Goal: Task Accomplishment & Management: Manage account settings

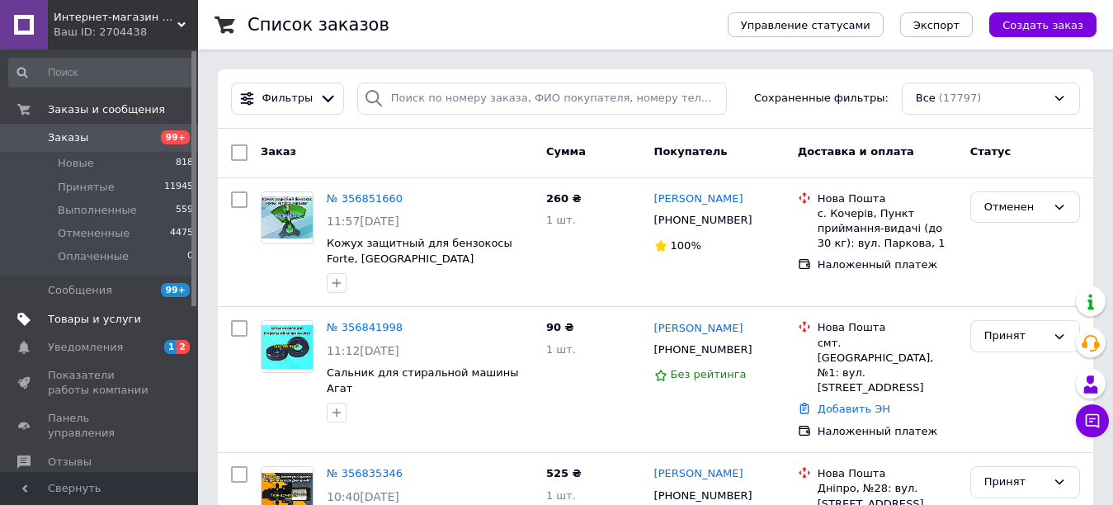
click at [63, 320] on span "Товары и услуги" at bounding box center [94, 319] width 93 height 15
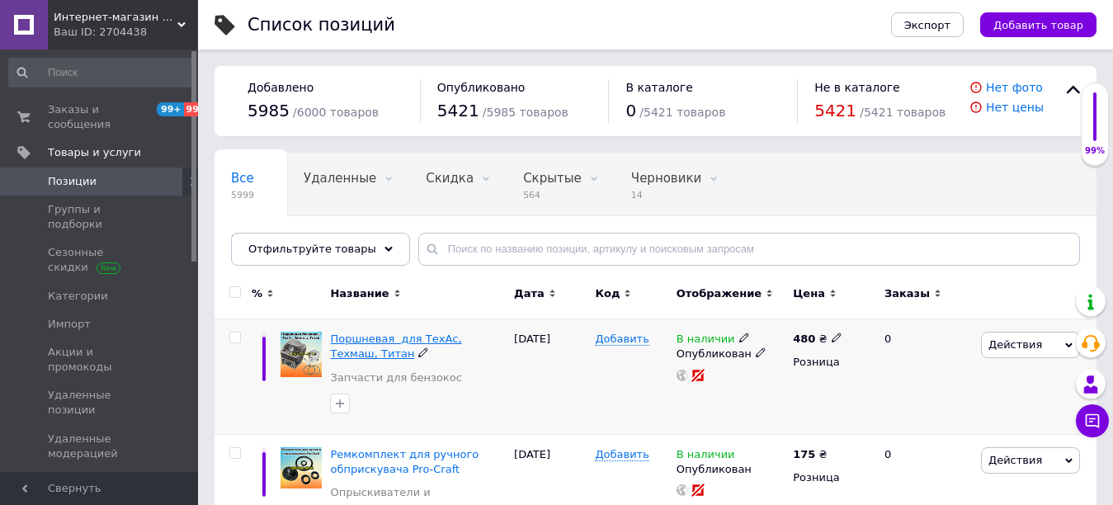
click at [436, 339] on span "Поршневая для ТехАс, Техмаш, Титан" at bounding box center [395, 345] width 131 height 27
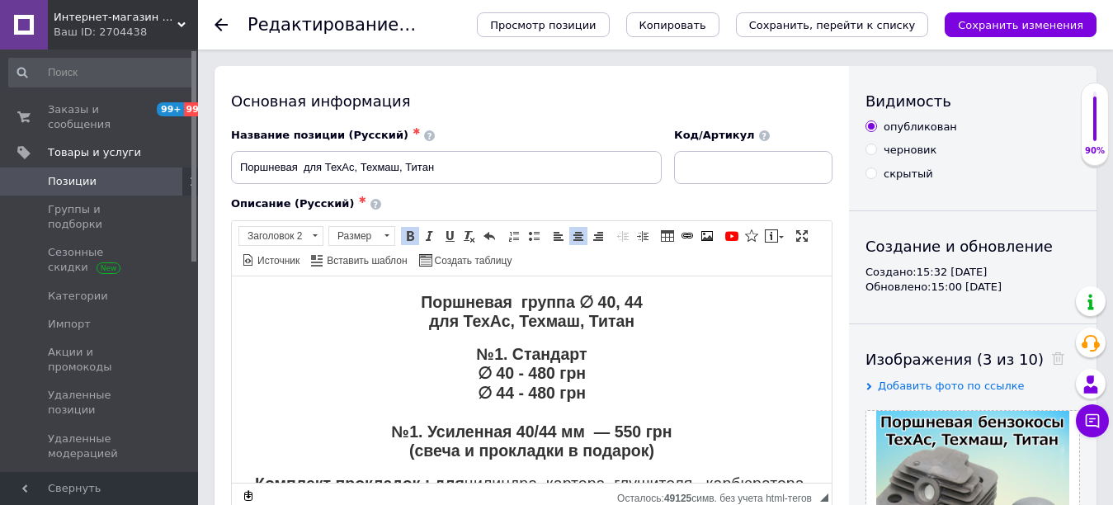
click at [453, 323] on strong "Поршневая группа ∅ 40, 44 для ТехАс, Техмаш, Титан" at bounding box center [532, 310] width 222 height 37
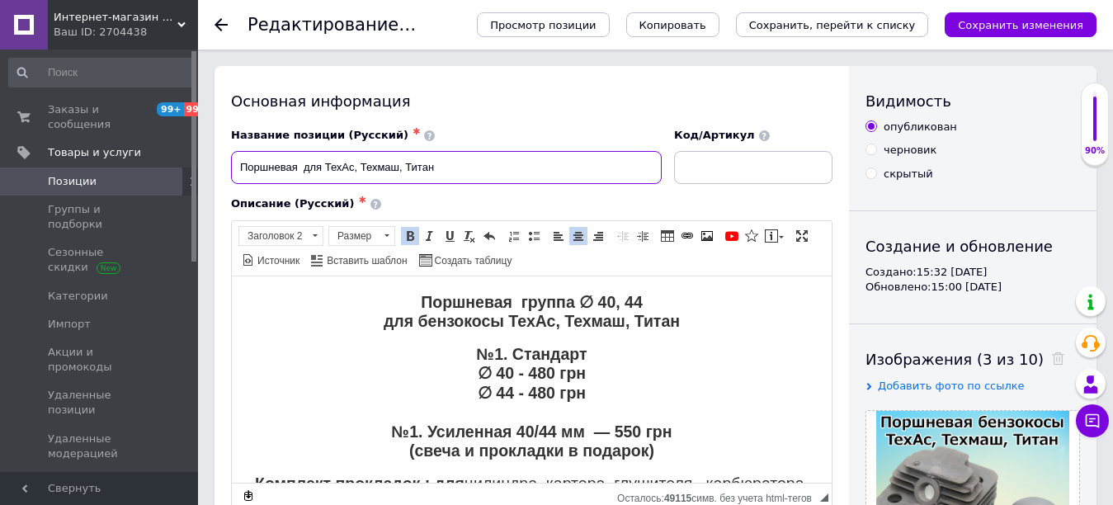
click at [322, 163] on input "Поршневая для ТехАс, Техмаш, Титан" at bounding box center [446, 167] width 431 height 33
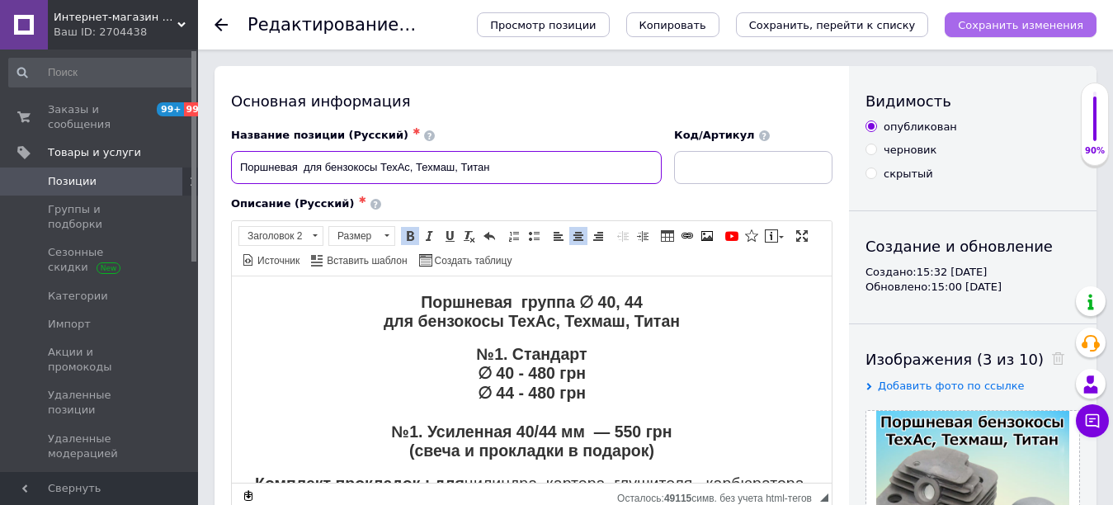
type input "Поршневая для бензокосы ТехАс, Техмаш, Титан"
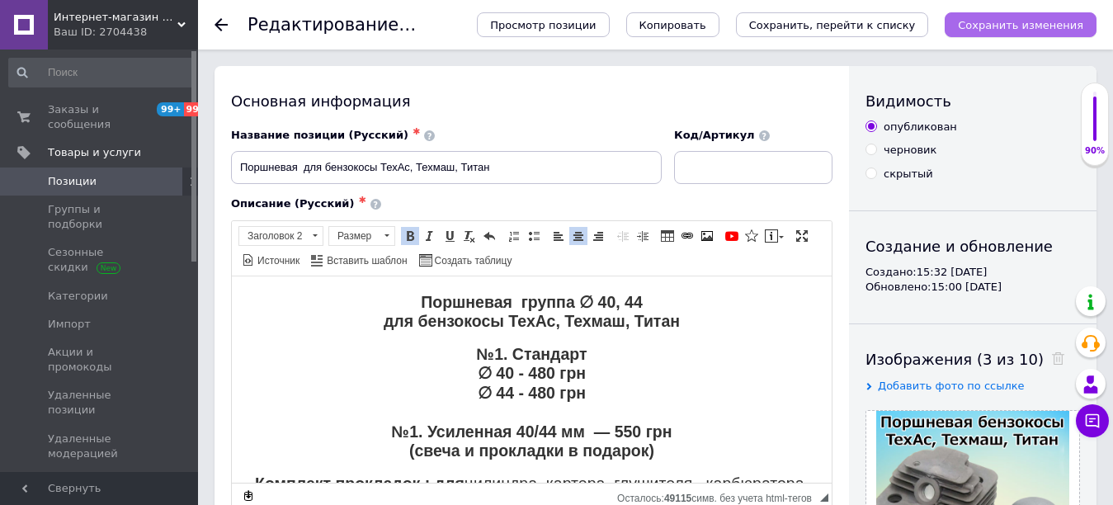
click at [1006, 19] on icon "Сохранить изменения" at bounding box center [1020, 25] width 125 height 12
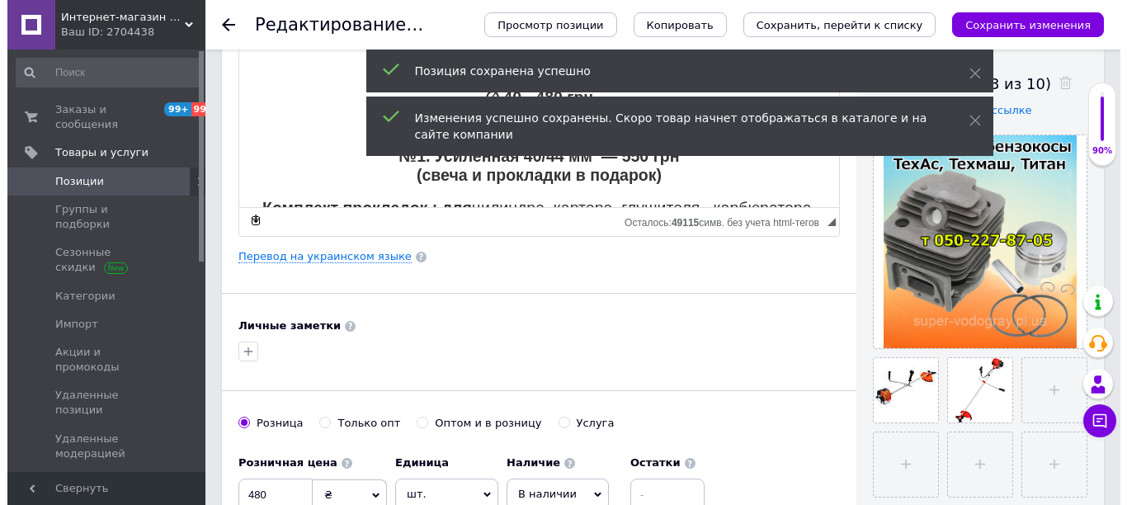
scroll to position [330, 0]
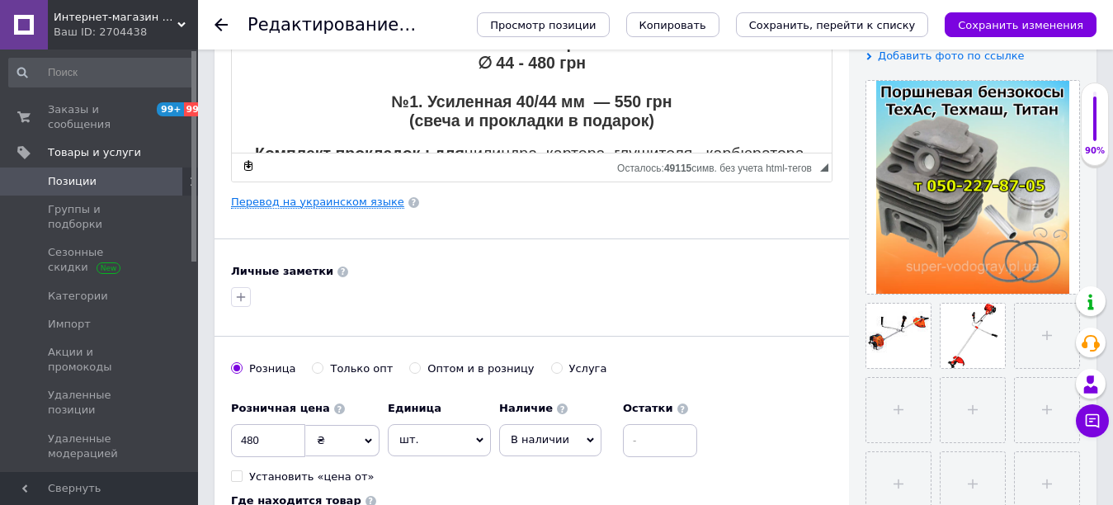
click at [290, 202] on link "Перевод на украинском языке" at bounding box center [317, 202] width 173 height 13
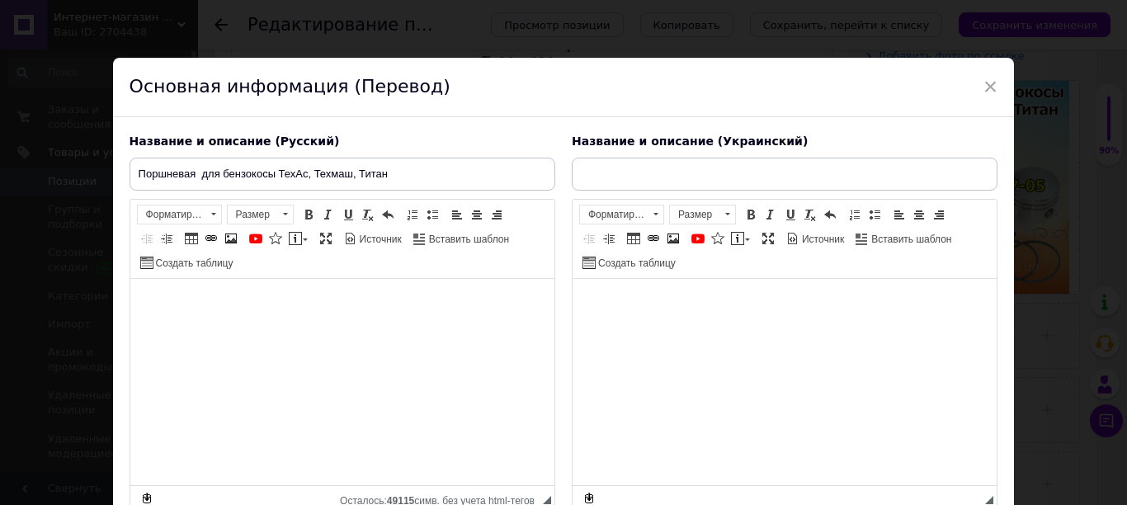
type input "Поршнева для ТехАс, Техмаш, Титан"
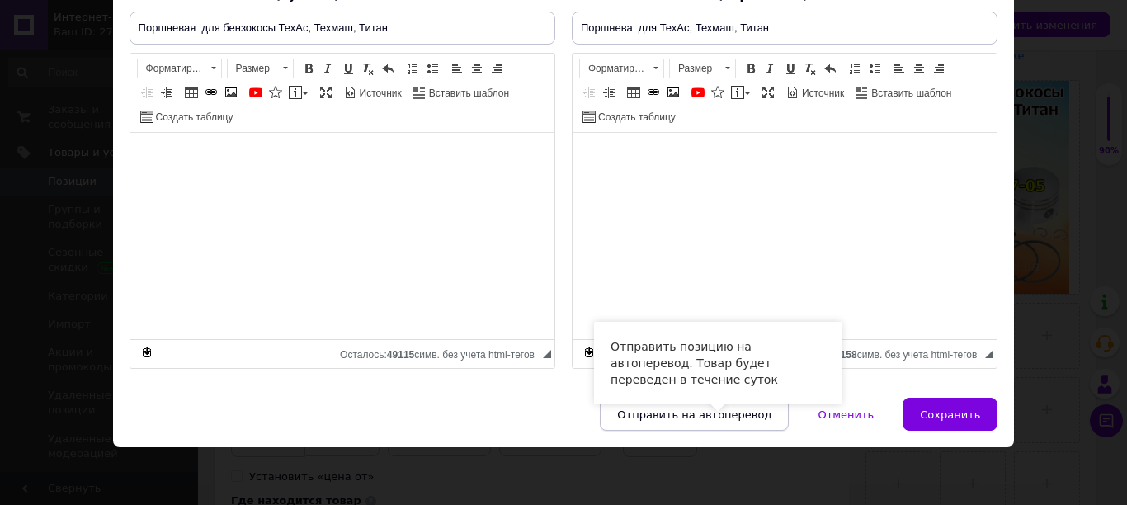
click at [747, 421] on span "Отправить на автоперевод" at bounding box center [694, 414] width 154 height 12
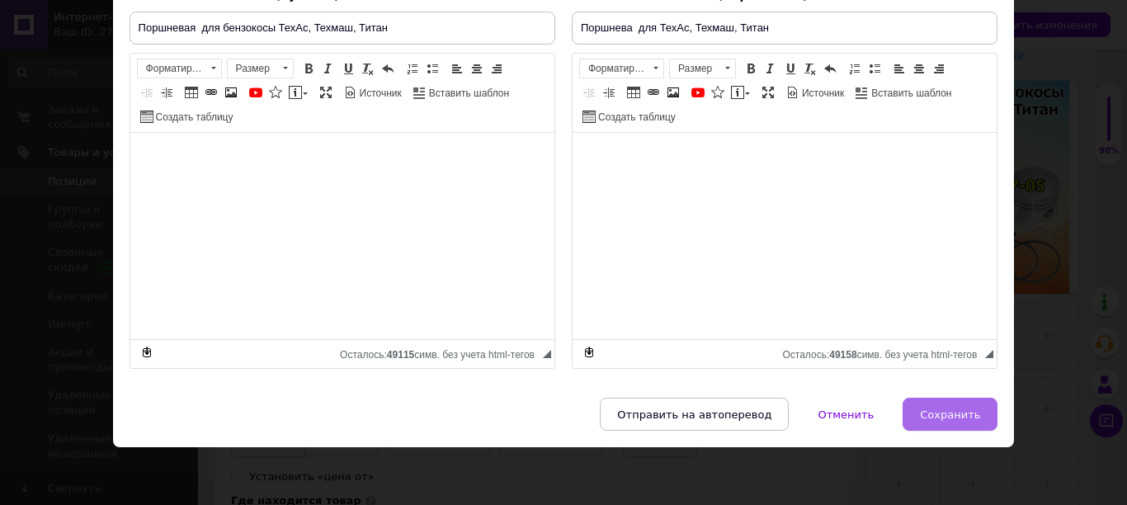
click at [921, 415] on button "Сохранить" at bounding box center [950, 414] width 95 height 33
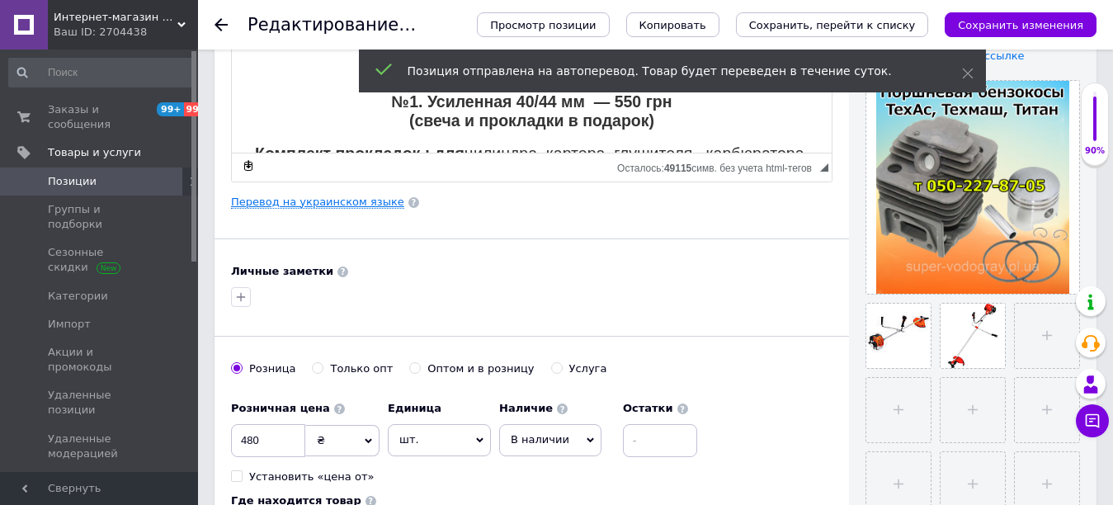
click at [305, 204] on link "Перевод на украинском языке" at bounding box center [317, 202] width 173 height 13
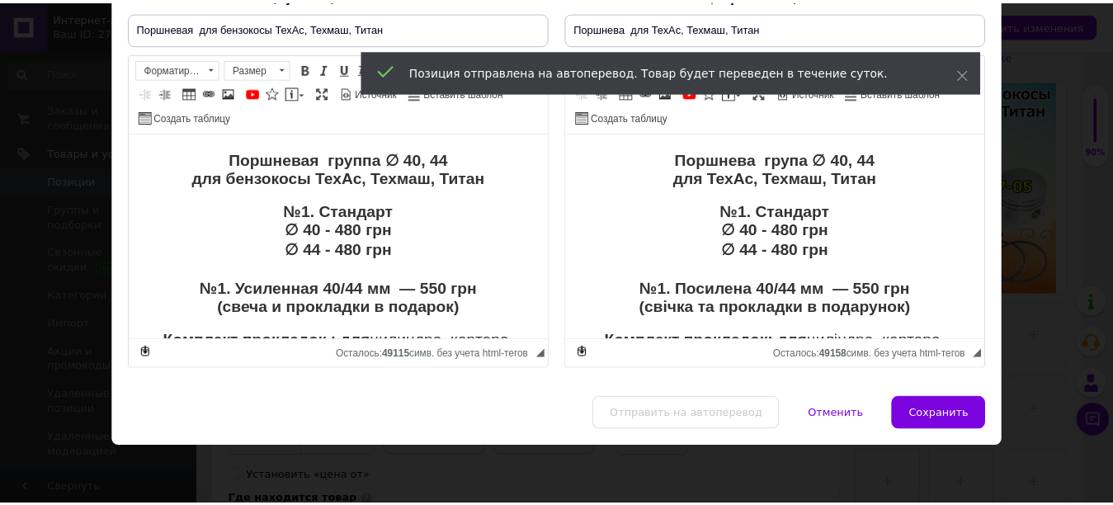
scroll to position [0, 0]
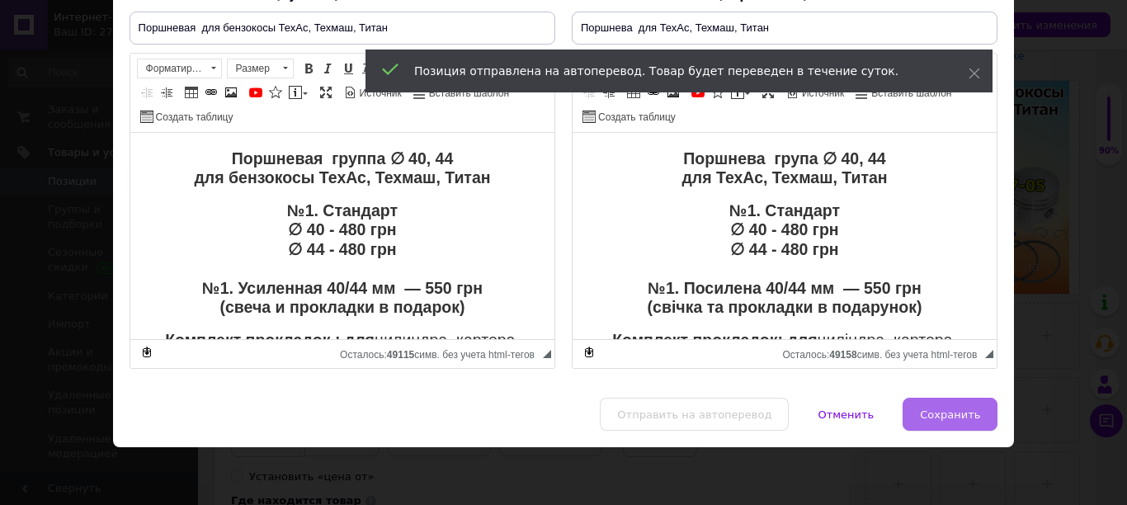
click at [943, 420] on span "Сохранить" at bounding box center [950, 414] width 60 height 12
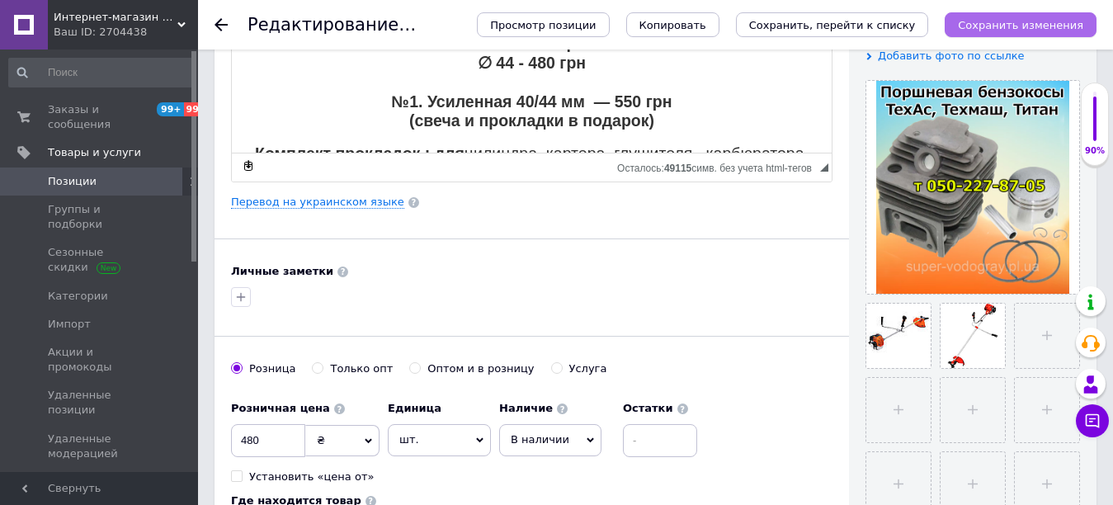
click at [1019, 26] on icon "Сохранить изменения" at bounding box center [1020, 25] width 125 height 12
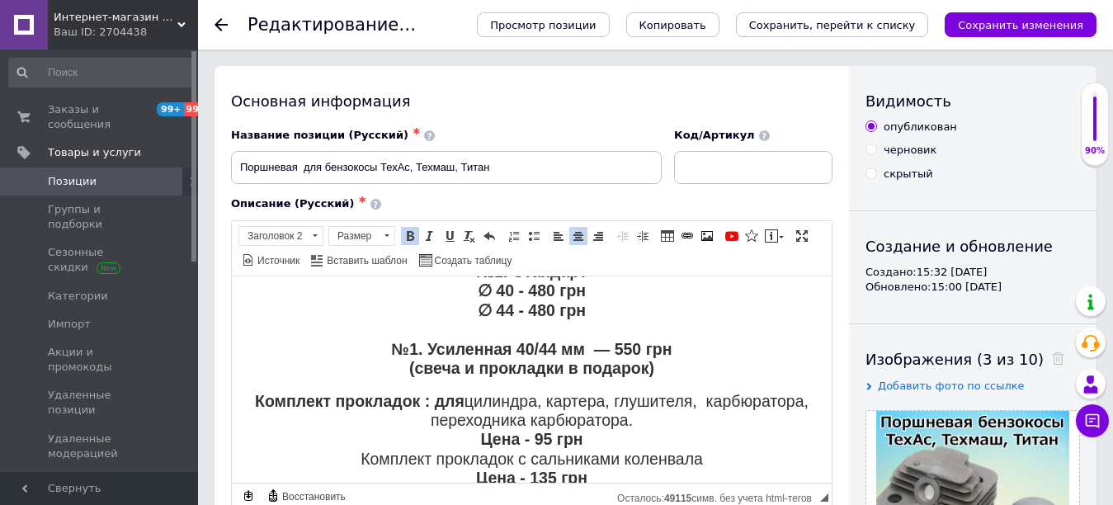
scroll to position [165, 0]
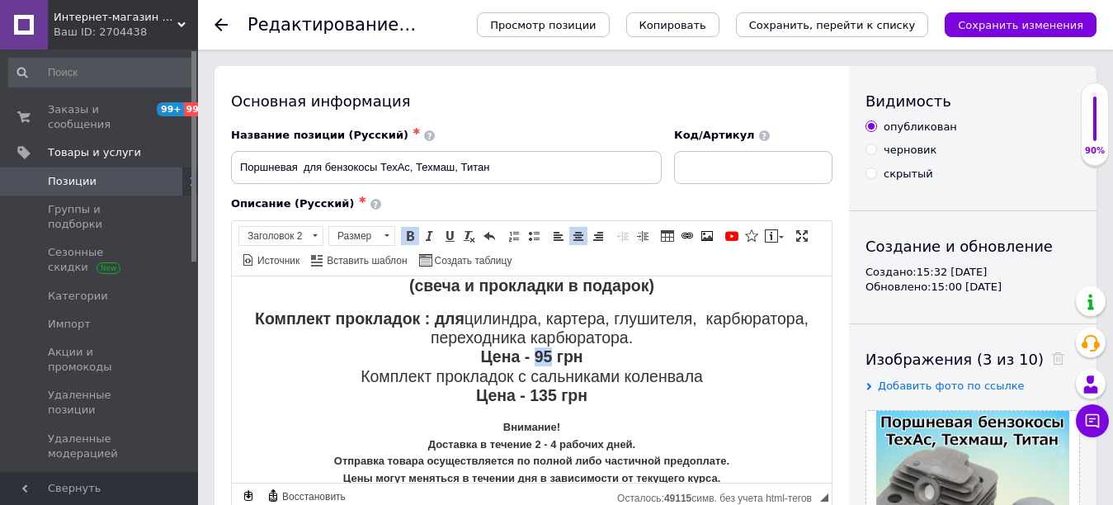
drag, startPoint x: 543, startPoint y: 351, endPoint x: 528, endPoint y: 351, distance: 14.9
click at [528, 351] on strong "Цена - 95 грн" at bounding box center [531, 356] width 102 height 18
drag, startPoint x: 549, startPoint y: 392, endPoint x: 532, endPoint y: 394, distance: 17.5
click at [532, 394] on strong "Цена - 135 грн" at bounding box center [531, 394] width 111 height 18
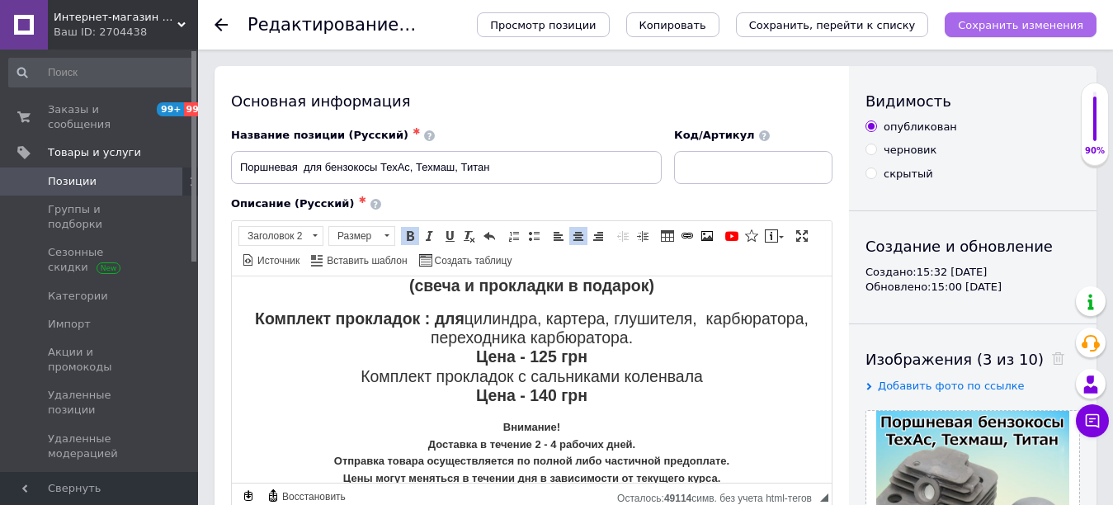
click at [1043, 30] on icon "Сохранить изменения" at bounding box center [1020, 25] width 125 height 12
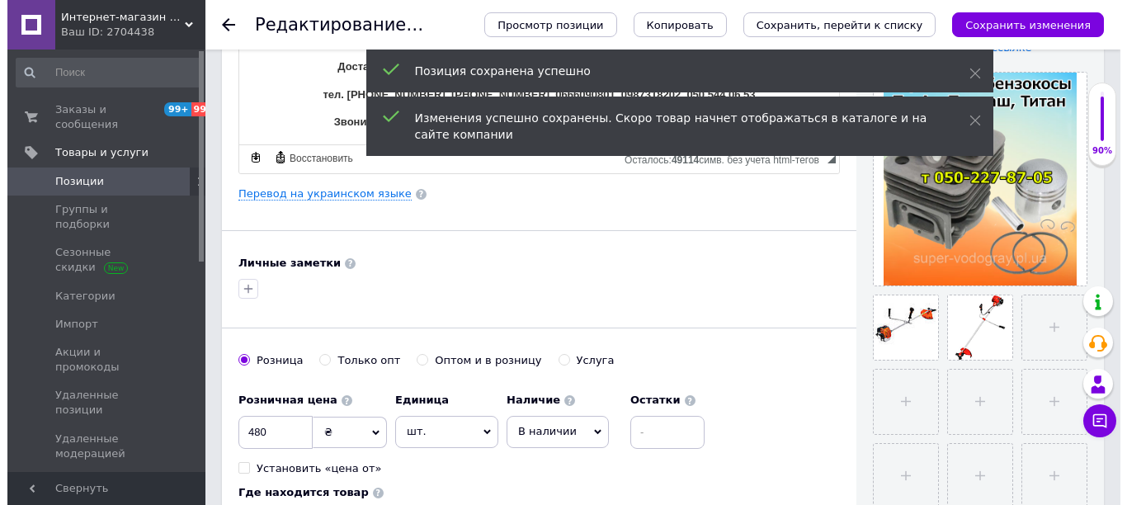
scroll to position [413, 0]
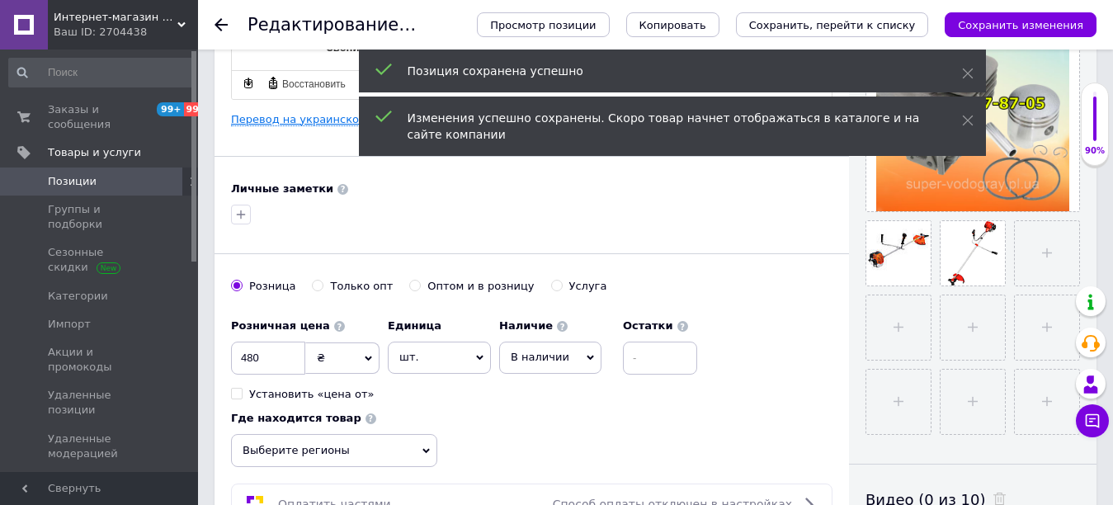
click at [300, 124] on link "Перевод на украинском языке" at bounding box center [317, 119] width 173 height 13
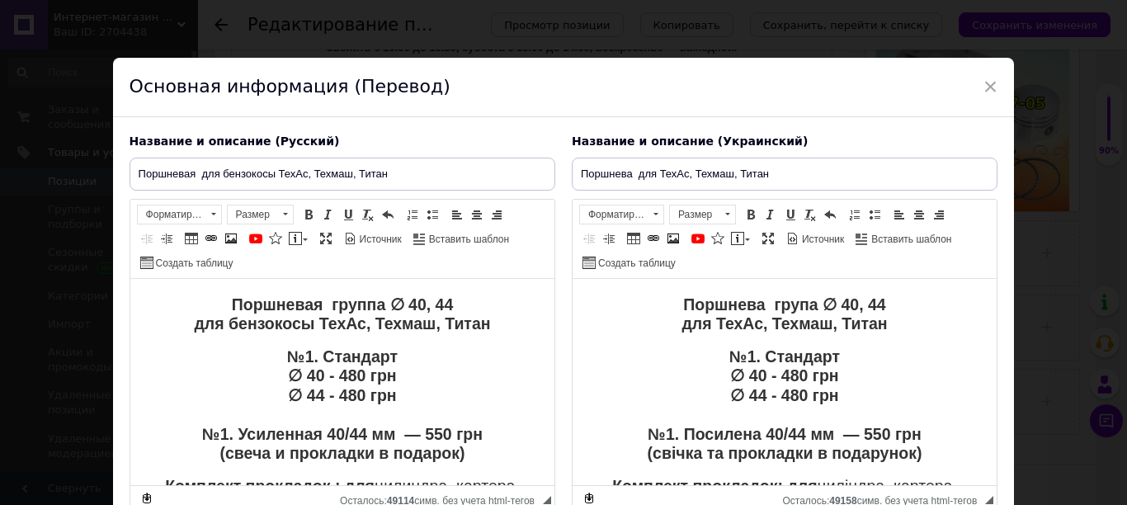
scroll to position [146, 0]
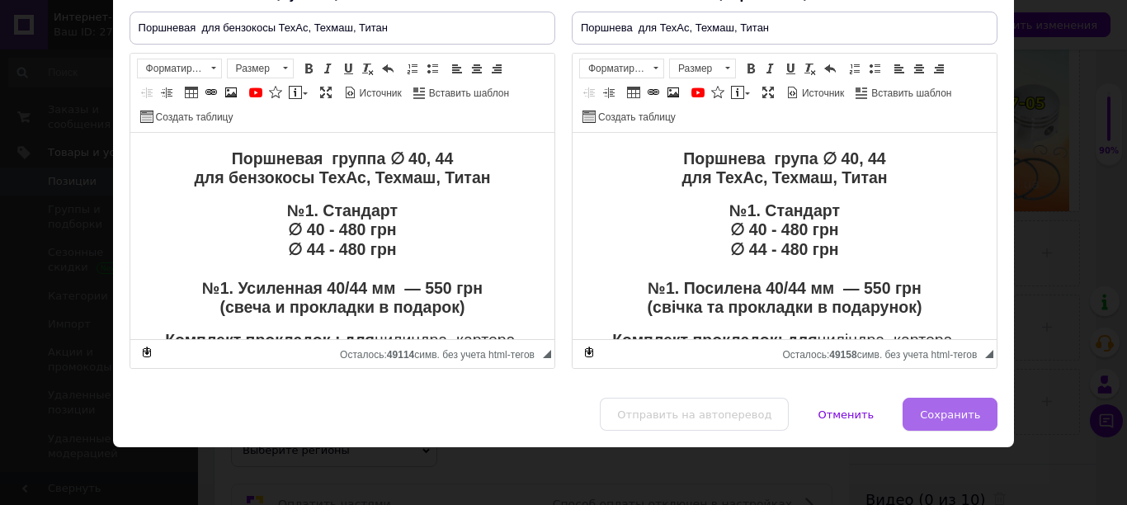
click at [936, 413] on span "Сохранить" at bounding box center [950, 414] width 60 height 12
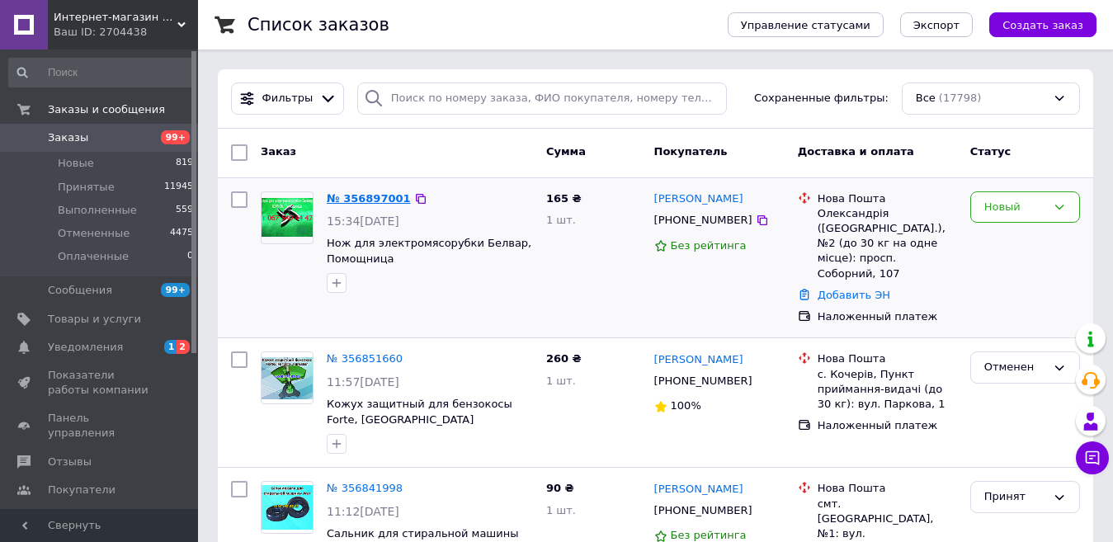
click at [361, 200] on link "№ 356897001" at bounding box center [369, 198] width 84 height 12
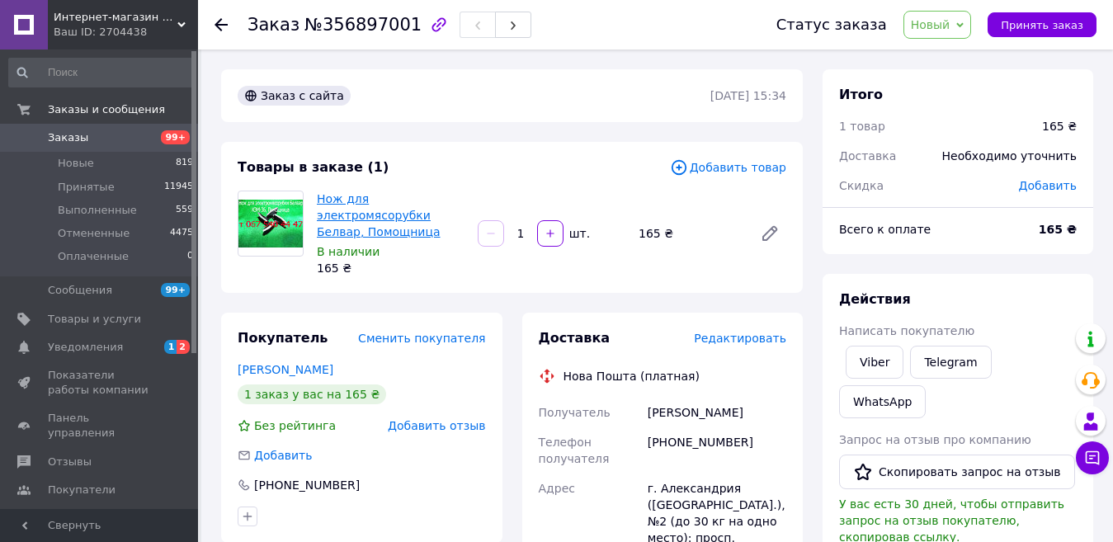
click at [378, 194] on link "Нож для электромясорубки Белвар, Помощница" at bounding box center [379, 215] width 124 height 46
click at [767, 227] on icon at bounding box center [769, 233] width 13 height 13
click at [77, 138] on span "Заказы" at bounding box center [68, 137] width 40 height 15
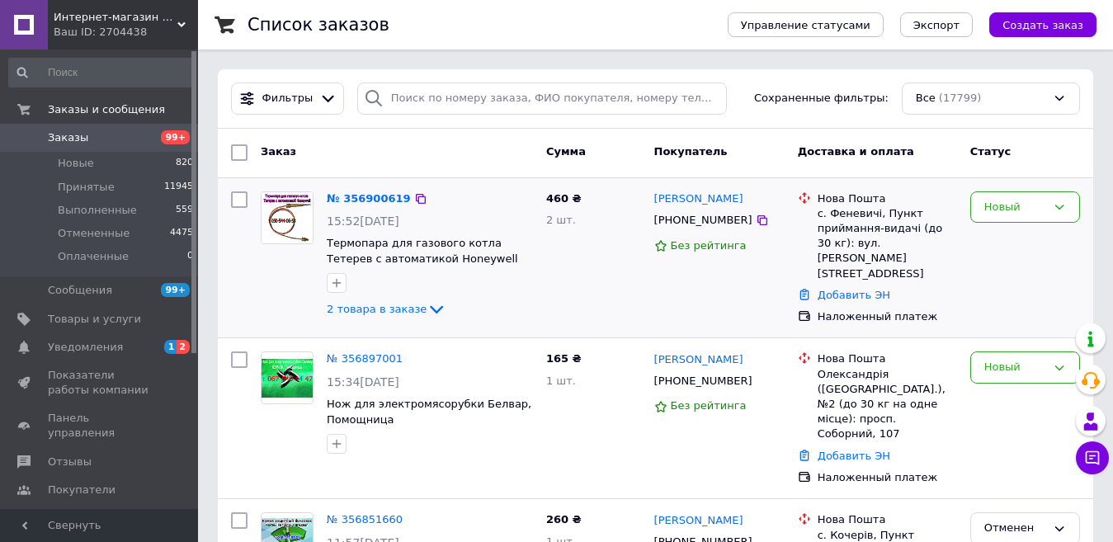
click at [360, 318] on div "2 товара в заказе" at bounding box center [430, 309] width 206 height 20
click at [360, 306] on span "2 товара в заказе" at bounding box center [377, 309] width 100 height 12
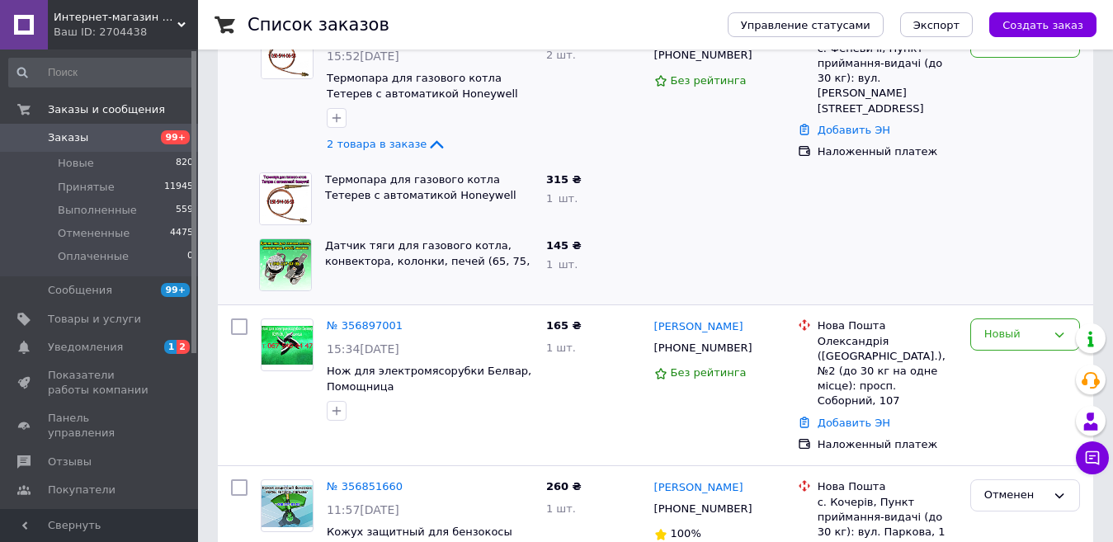
scroll to position [330, 0]
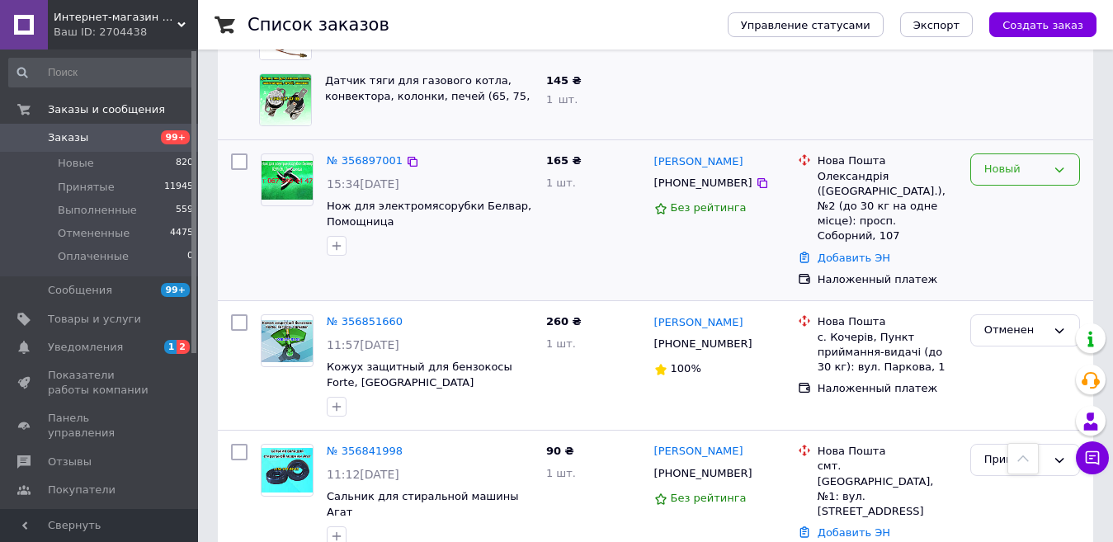
click at [1017, 161] on div "Новый" at bounding box center [1015, 169] width 62 height 17
click at [1009, 191] on li "Принят" at bounding box center [1025, 204] width 108 height 31
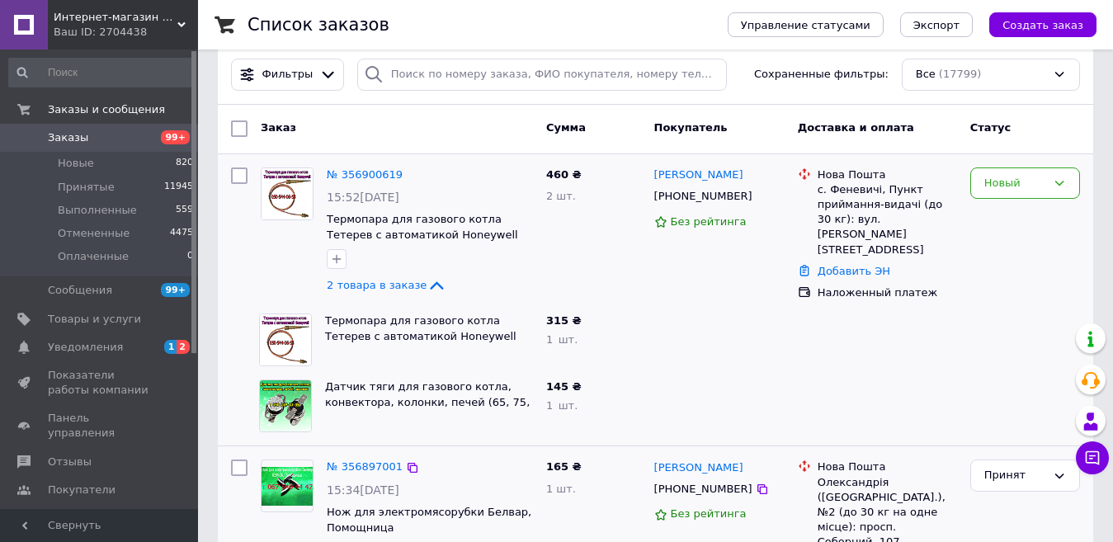
scroll to position [0, 0]
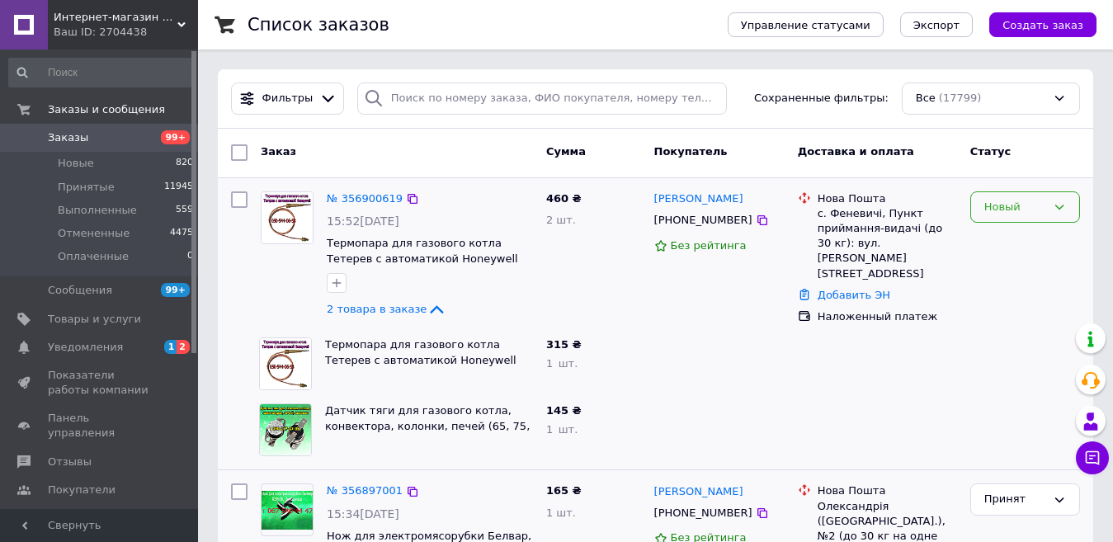
click at [1002, 204] on div "Новый" at bounding box center [1015, 207] width 62 height 17
click at [1006, 246] on li "Принят" at bounding box center [1025, 241] width 108 height 31
click at [648, 413] on div at bounding box center [720, 430] width 144 height 66
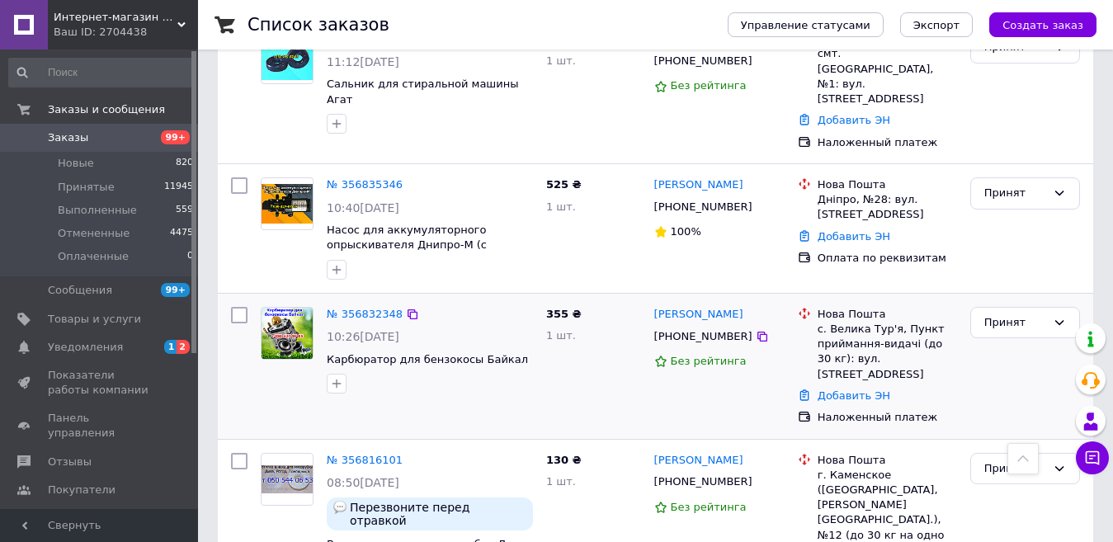
scroll to position [825, 0]
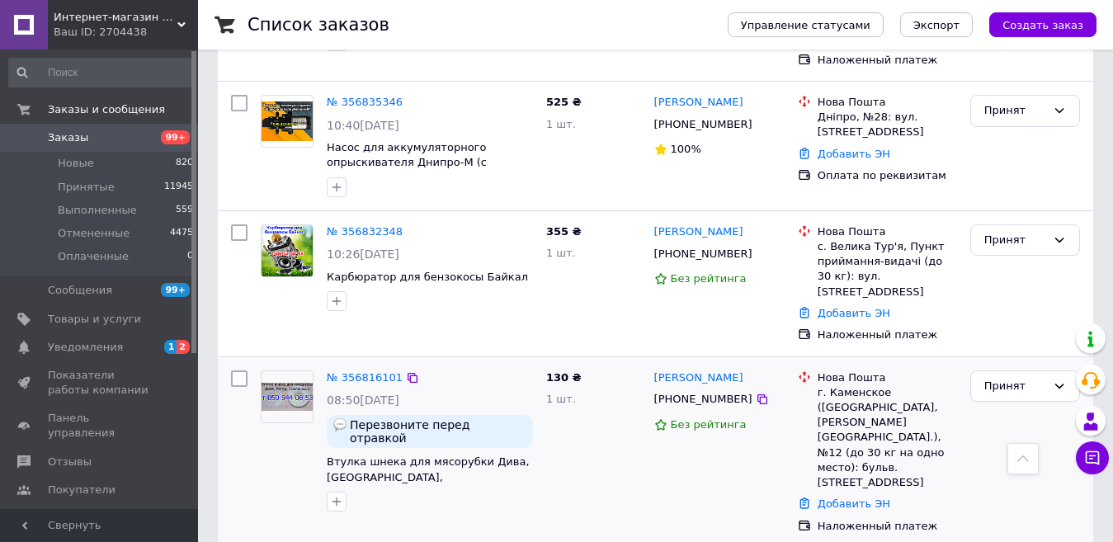
click at [599, 421] on div "130 ₴ 1 шт." at bounding box center [594, 452] width 108 height 177
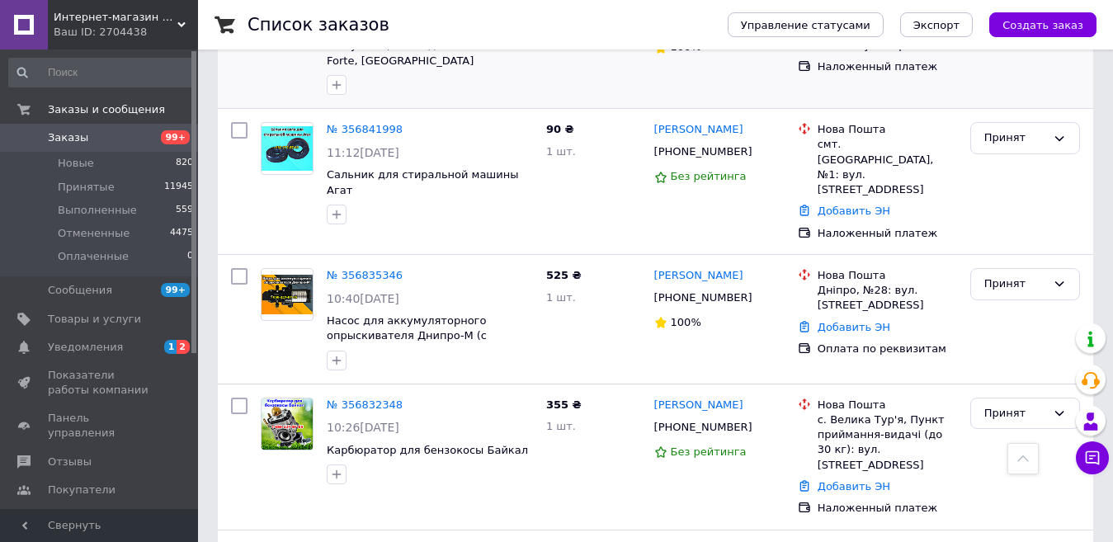
scroll to position [660, 0]
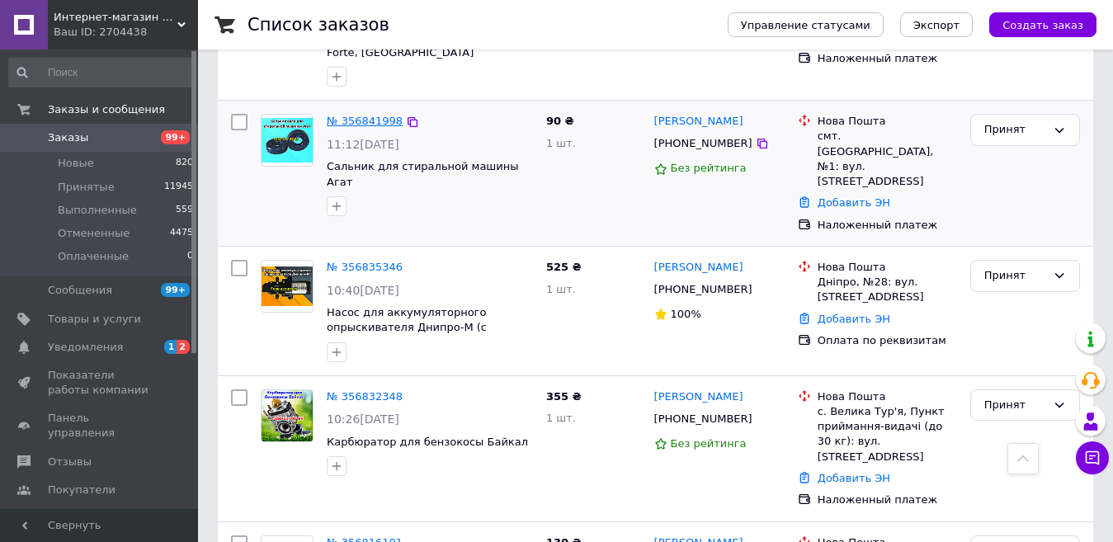
click at [334, 115] on link "№ 356841998" at bounding box center [365, 121] width 76 height 12
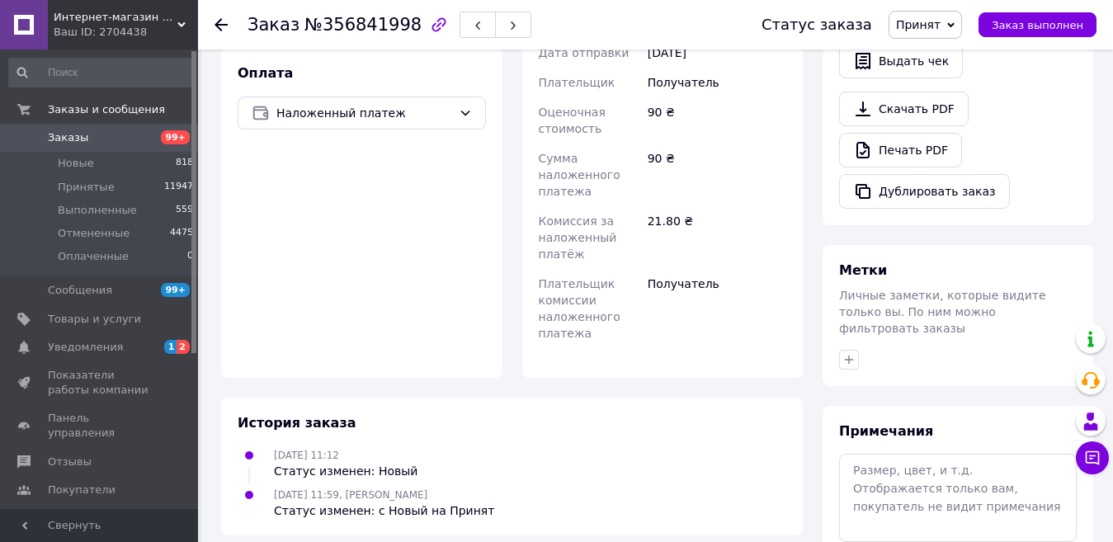
scroll to position [545, 0]
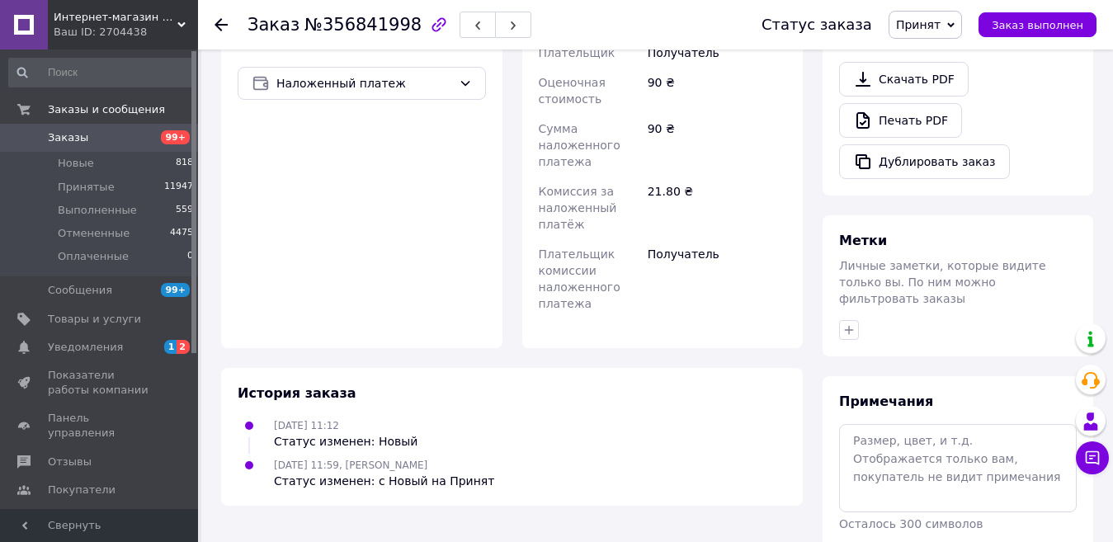
click at [75, 144] on span "Заказы" at bounding box center [68, 137] width 40 height 15
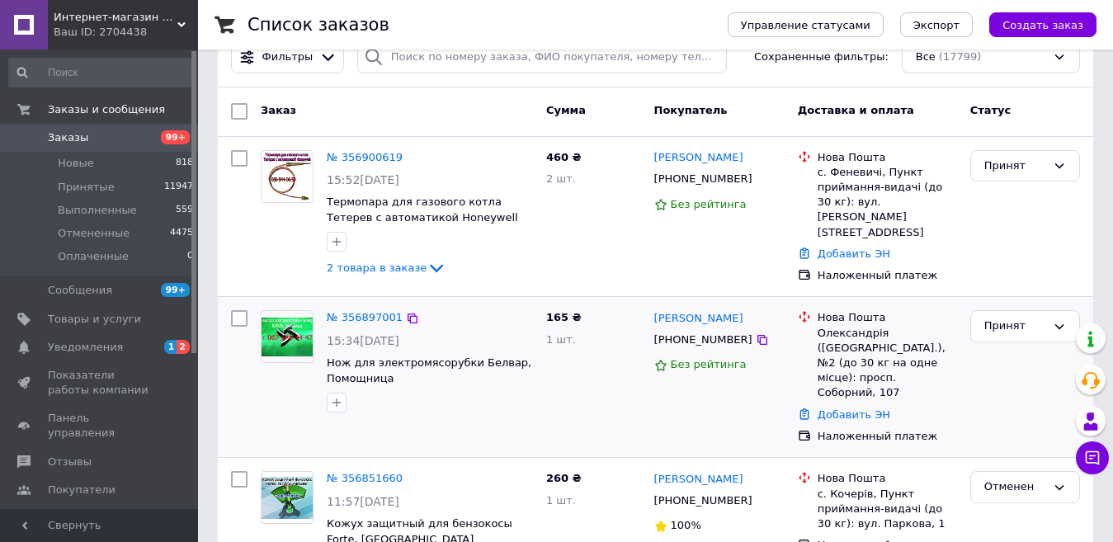
scroll to position [83, 0]
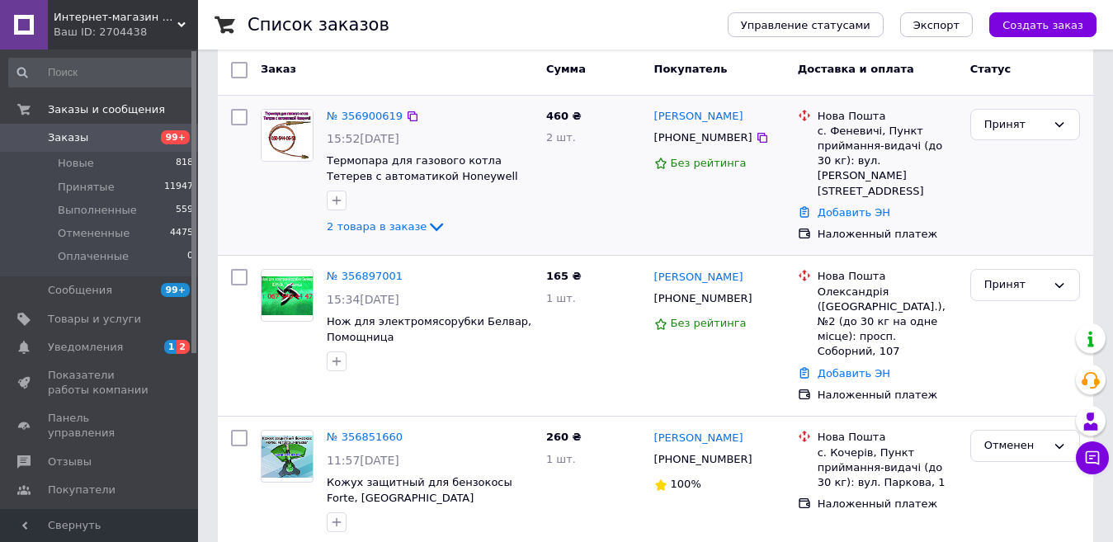
click at [606, 248] on div "№ 356900619 15:52, 12.08.2025 Термопара для газового котла Тетерев с автоматико…" at bounding box center [655, 176] width 875 height 160
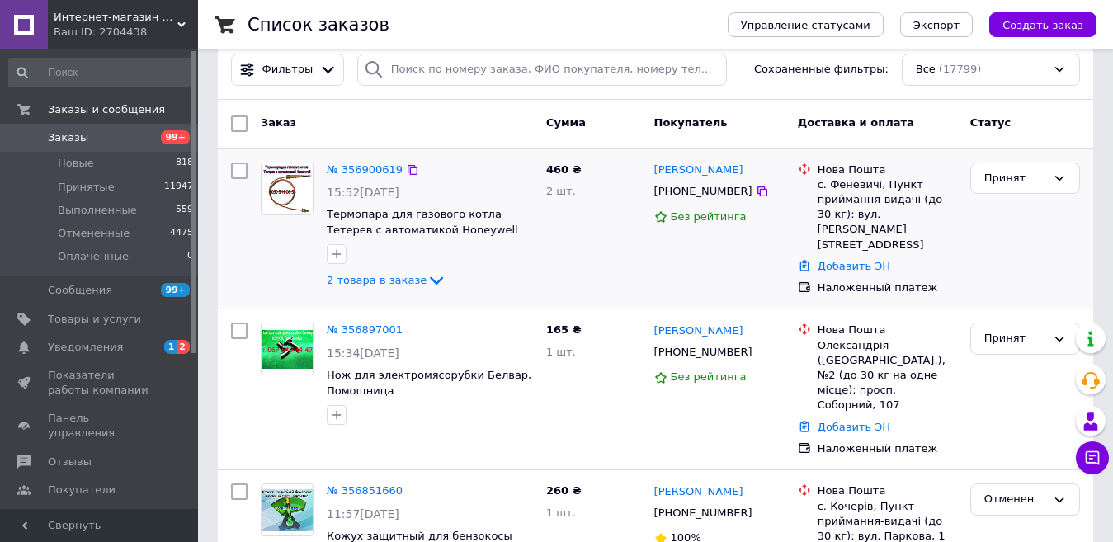
scroll to position [0, 0]
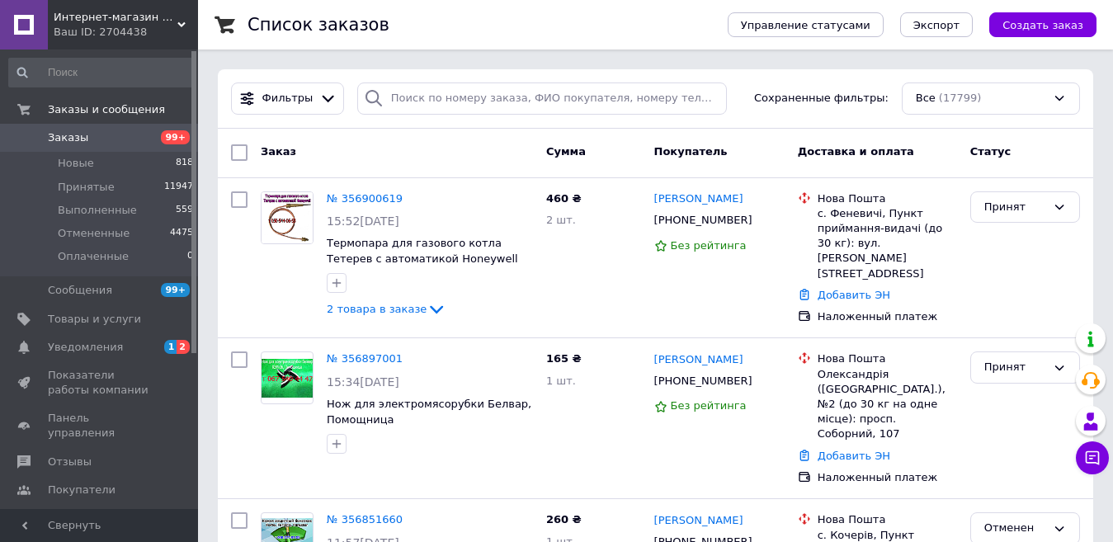
click at [70, 136] on span "Заказы" at bounding box center [68, 137] width 40 height 15
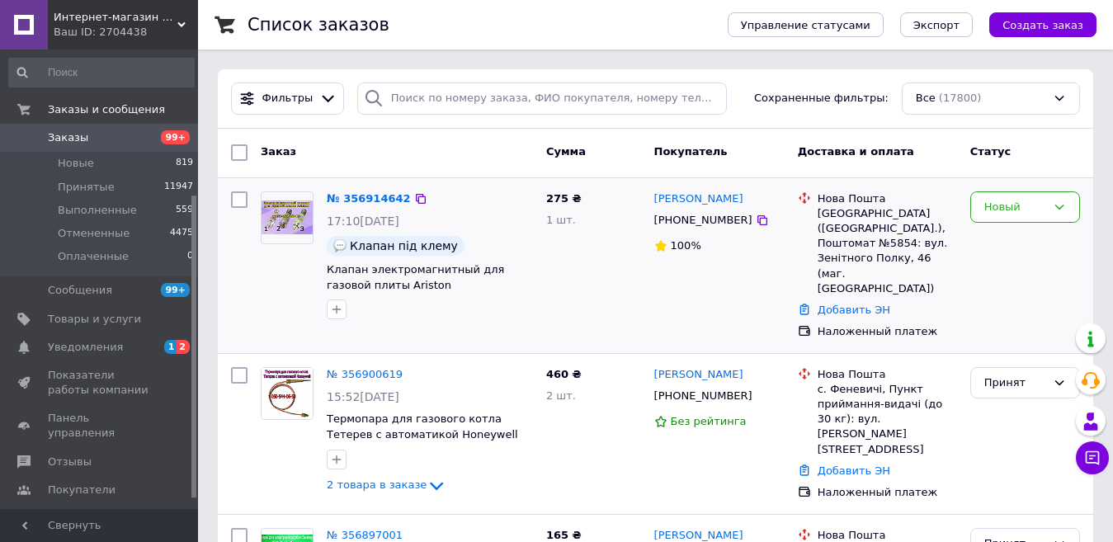
scroll to position [236, 0]
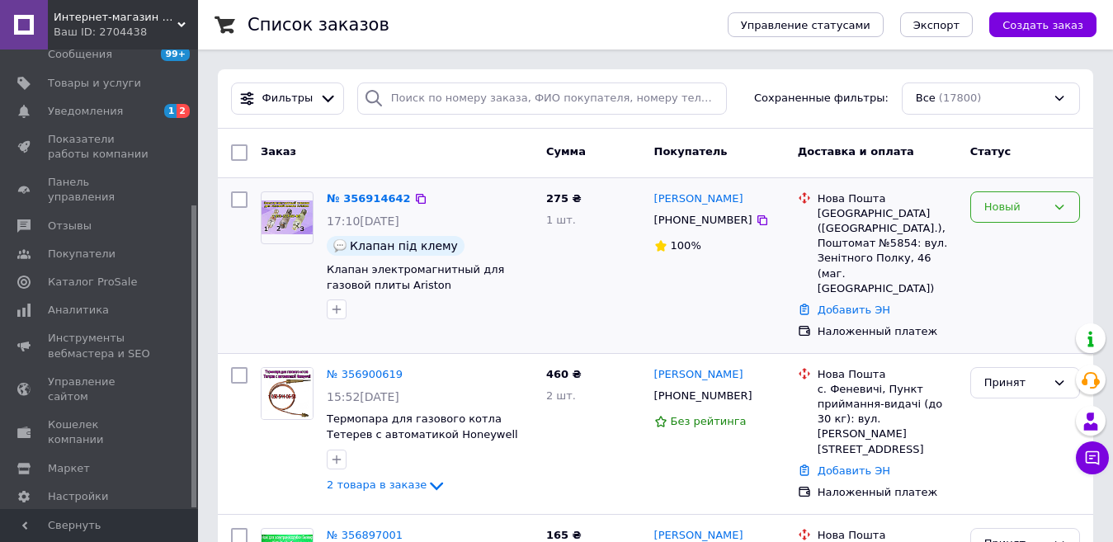
click at [1037, 205] on div "Новый" at bounding box center [1015, 207] width 62 height 17
click at [1015, 238] on li "Принят" at bounding box center [1025, 241] width 108 height 31
click at [1013, 202] on div "Новый" at bounding box center [1015, 207] width 62 height 17
click at [1008, 237] on li "Принят" at bounding box center [1025, 241] width 108 height 31
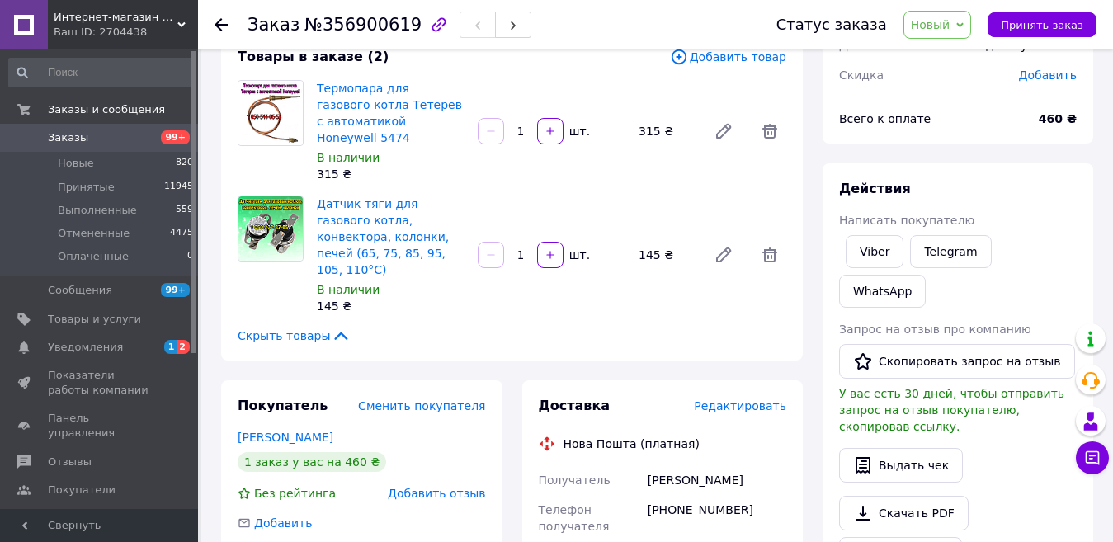
scroll to position [83, 0]
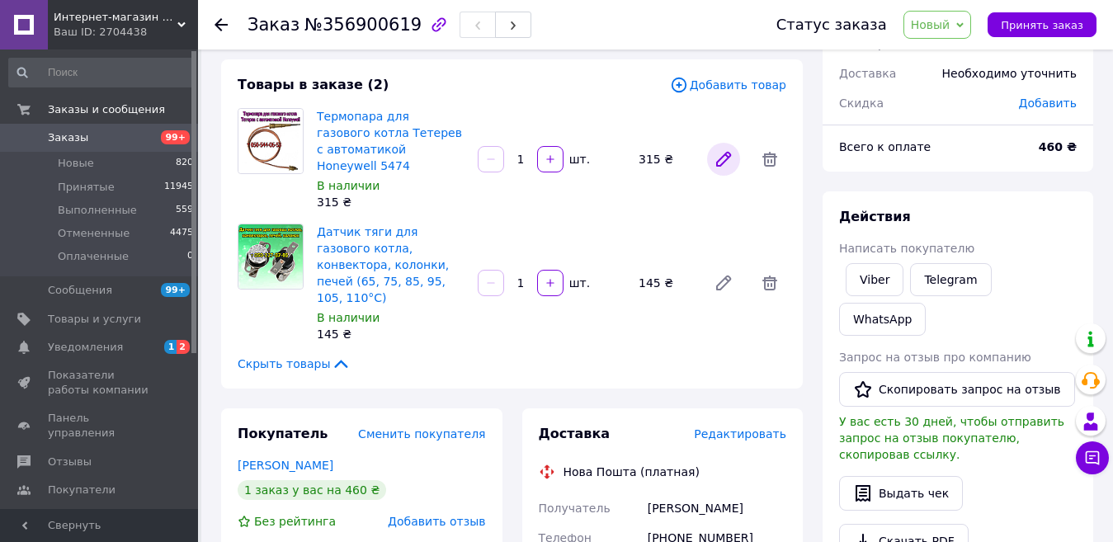
click at [724, 154] on icon at bounding box center [723, 159] width 13 height 13
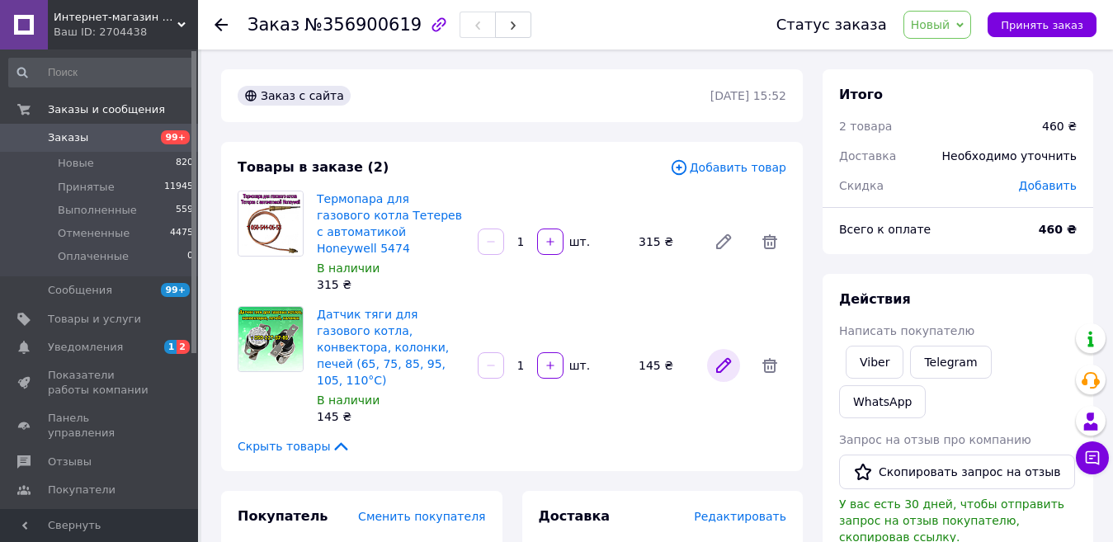
click at [719, 356] on icon at bounding box center [724, 366] width 20 height 20
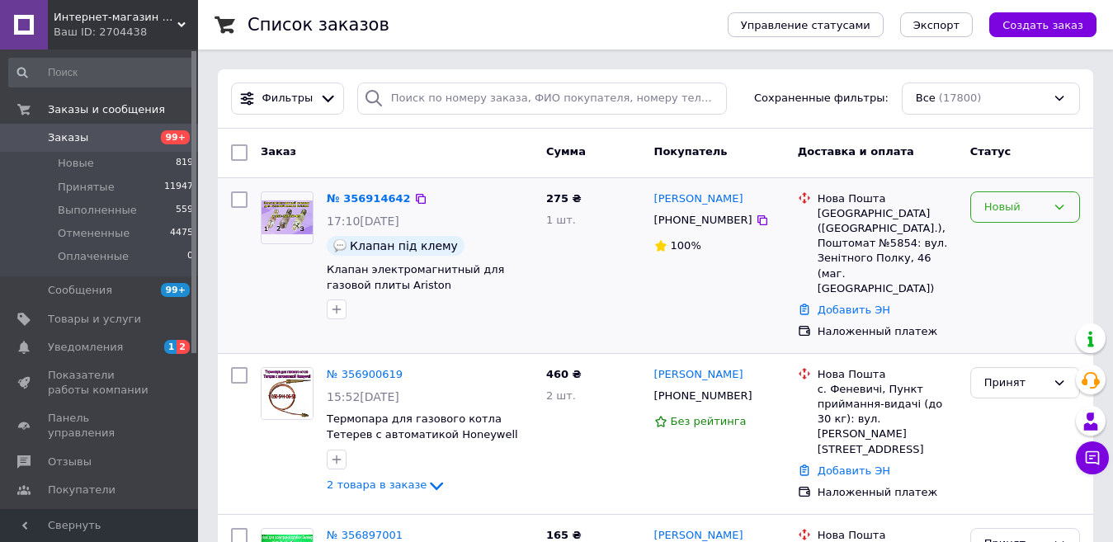
click at [1002, 200] on div "Новый" at bounding box center [1015, 207] width 62 height 17
click at [1002, 238] on li "Принят" at bounding box center [1025, 241] width 108 height 31
click at [629, 191] on div "275 ₴ 1 шт." at bounding box center [594, 266] width 108 height 162
click at [158, 68] on input at bounding box center [101, 73] width 186 height 30
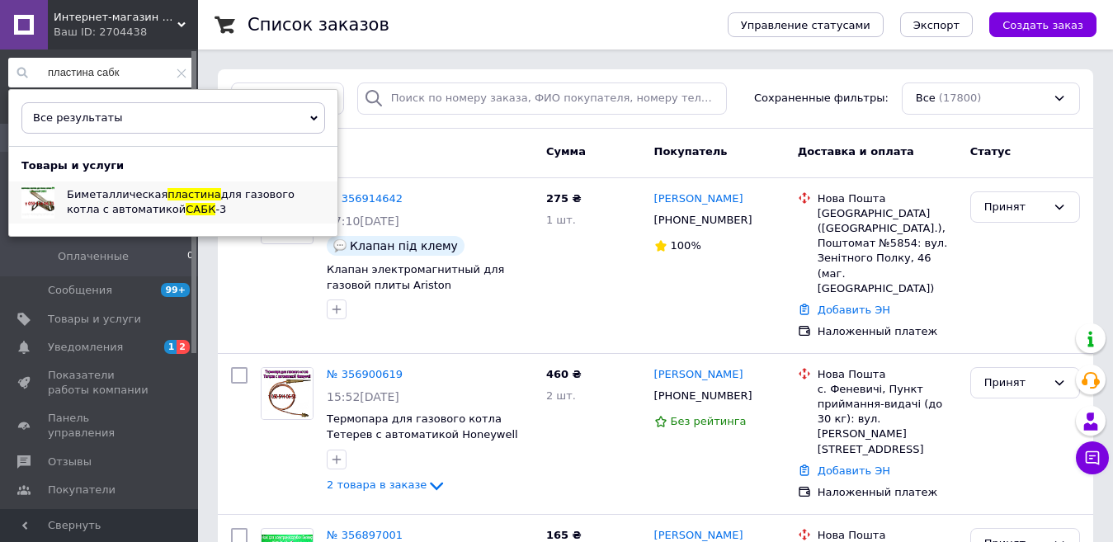
type input "пластина сабк"
click at [108, 185] on div "Биметаллическая пластина для газового котла с автоматикой САБК -3" at bounding box center [195, 202] width 283 height 41
click at [107, 31] on div "Ваш ID: 2704438" at bounding box center [126, 32] width 144 height 15
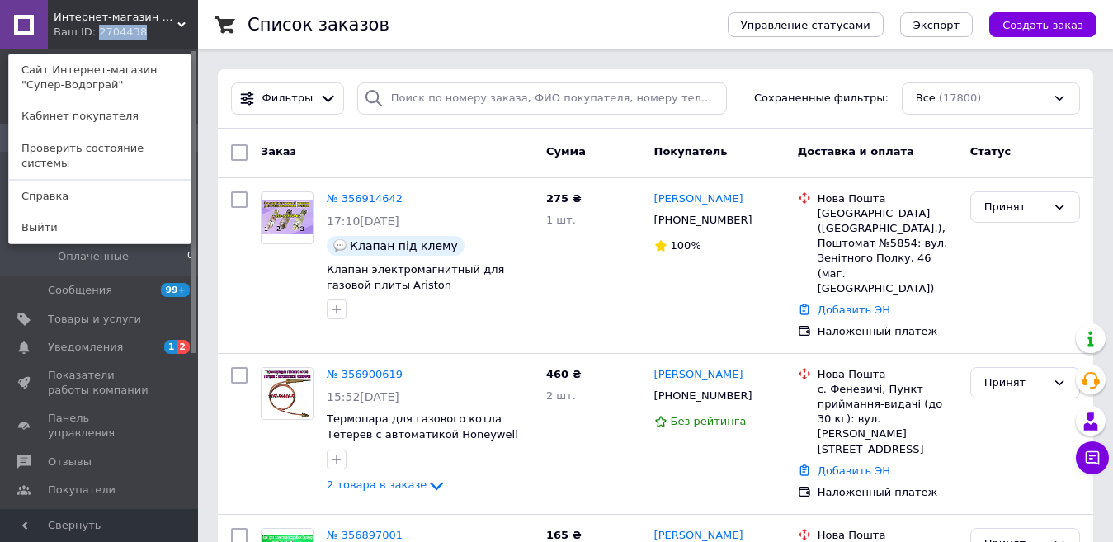
click at [107, 31] on div "Ваш ID: 2704438" at bounding box center [88, 32] width 69 height 15
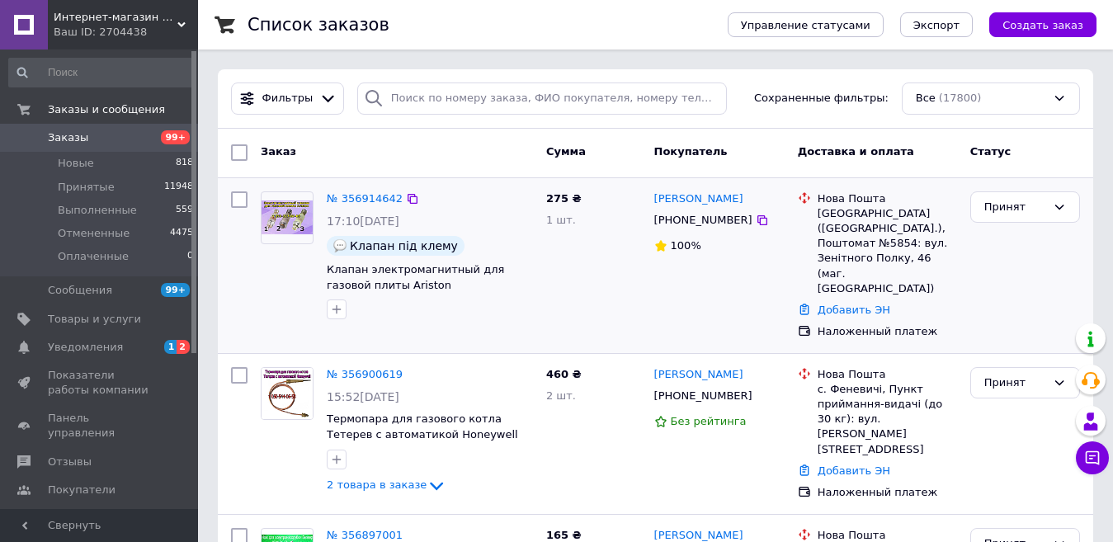
click at [588, 272] on div "275 ₴ 1 шт." at bounding box center [594, 266] width 108 height 162
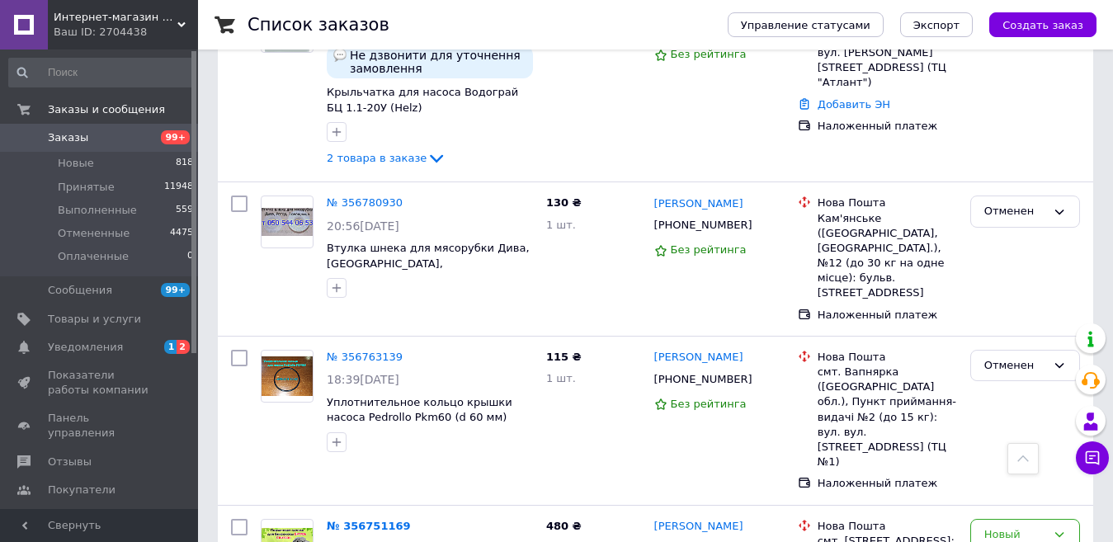
scroll to position [1980, 0]
